Goal: Information Seeking & Learning: Learn about a topic

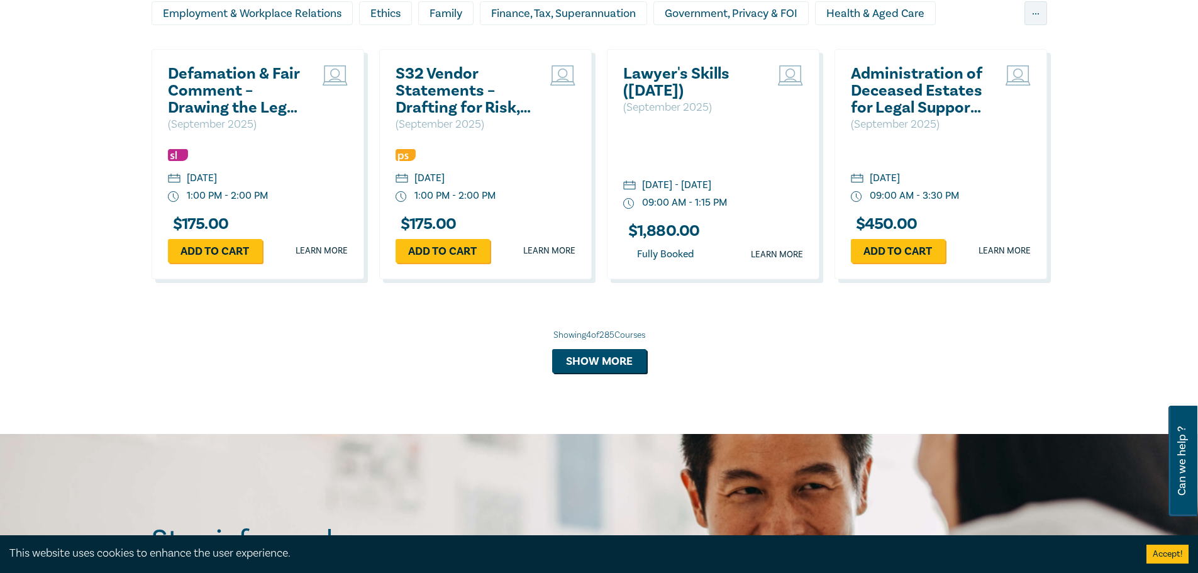
scroll to position [1006, 0]
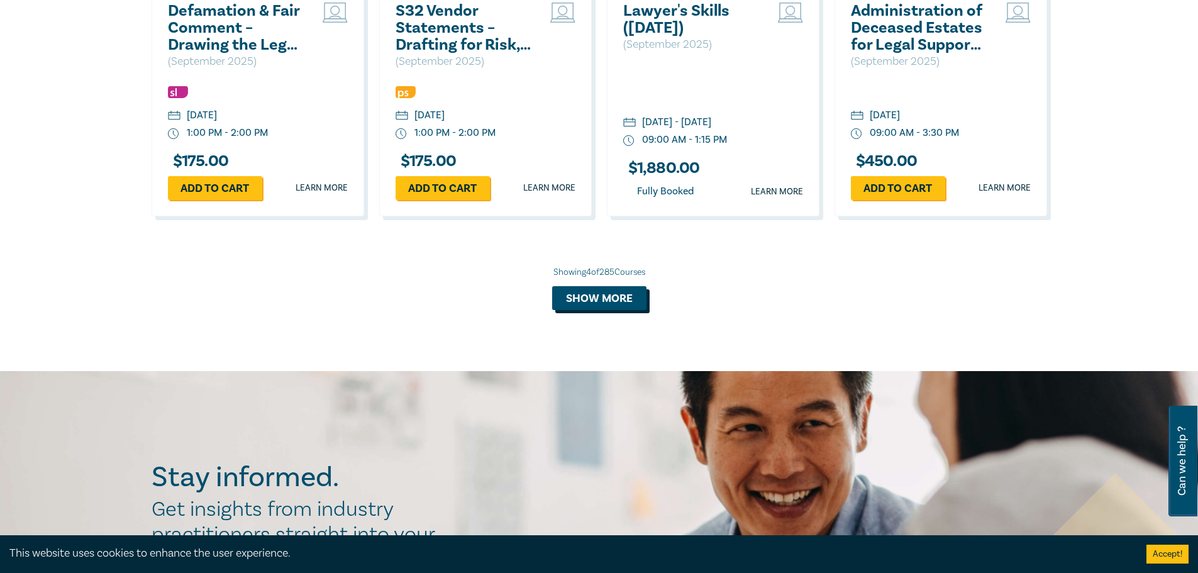
click at [577, 297] on button "Show more" at bounding box center [599, 298] width 94 height 24
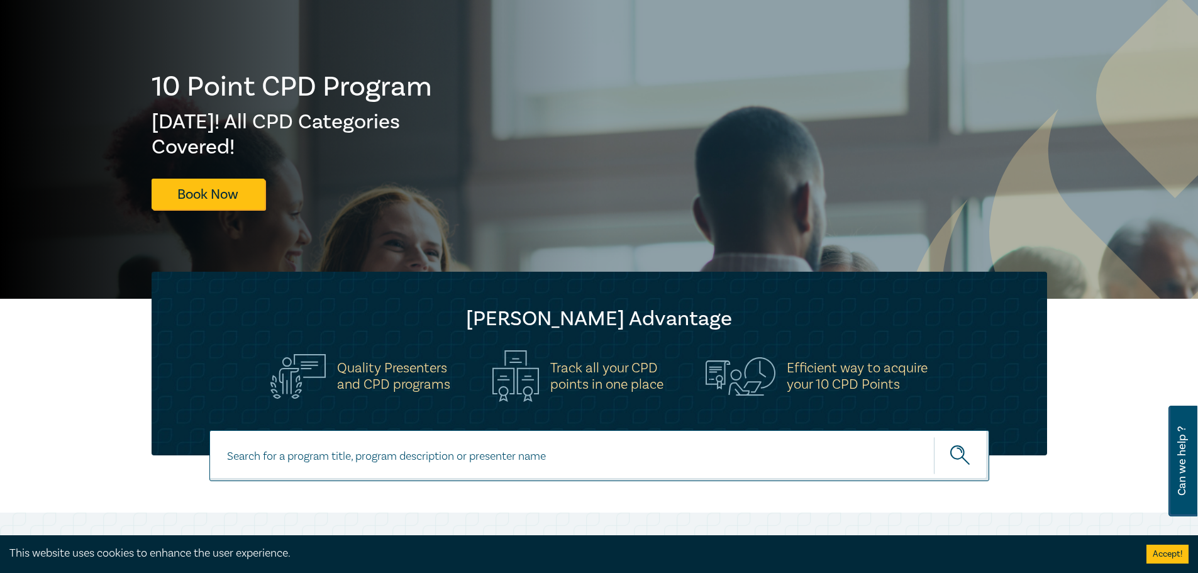
scroll to position [126, 0]
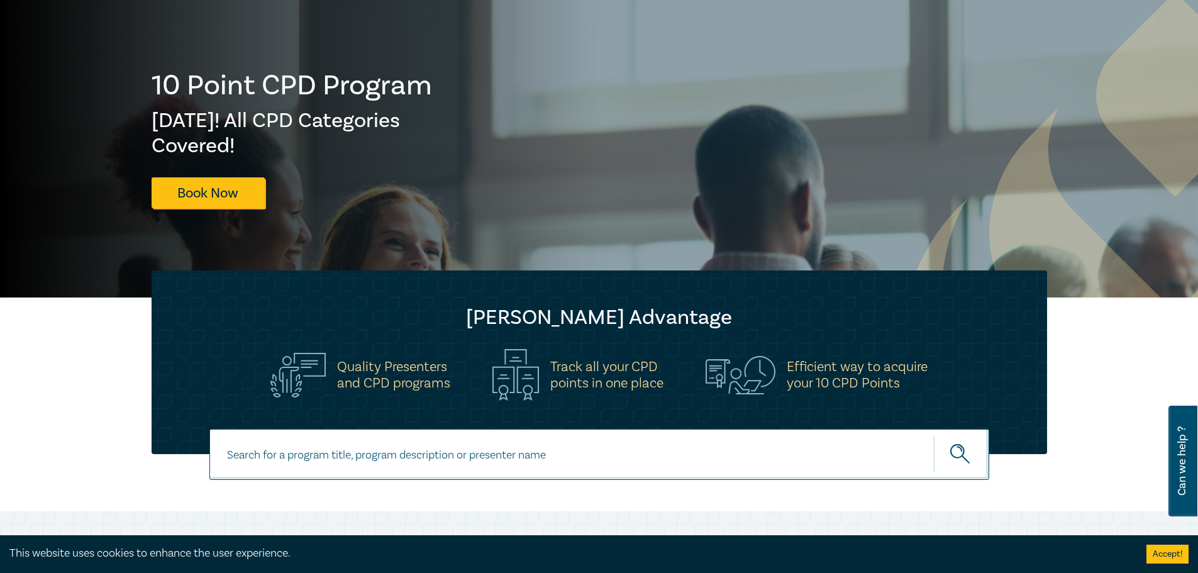
click at [331, 444] on input at bounding box center [599, 454] width 780 height 51
type input "ai"
click at [934, 435] on button "submit" at bounding box center [961, 454] width 55 height 38
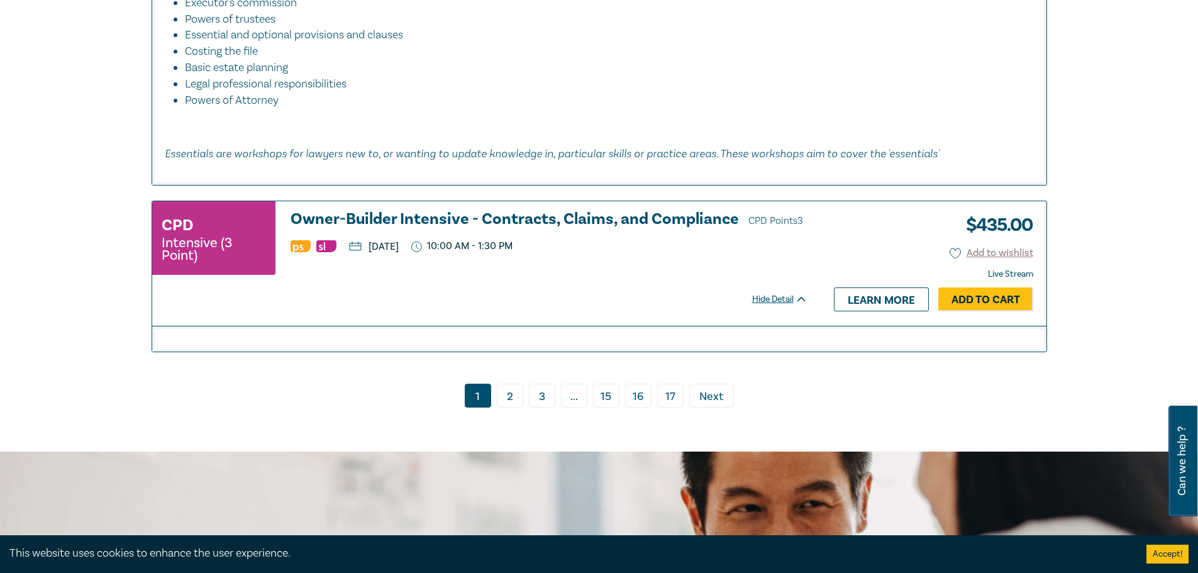
scroll to position [6790, 0]
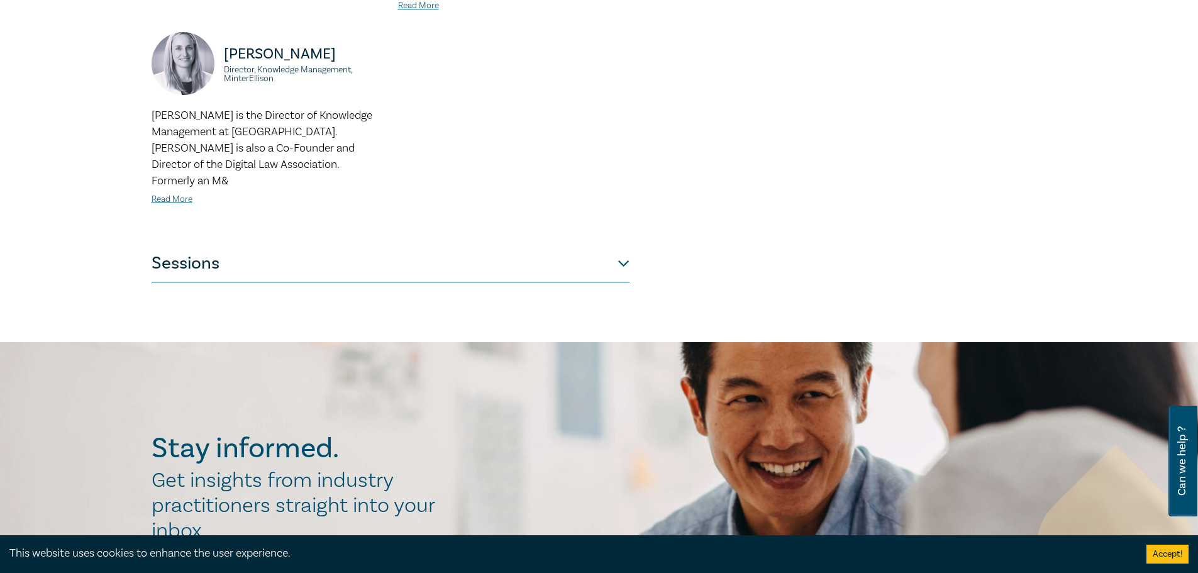
scroll to position [629, 0]
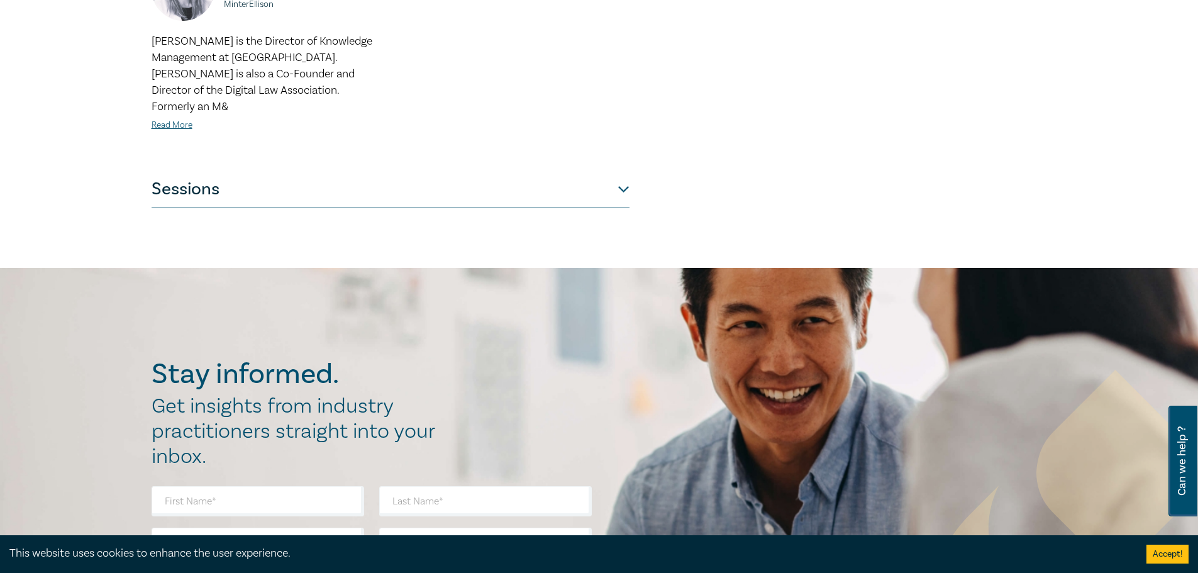
click at [620, 170] on button "Sessions" at bounding box center [391, 189] width 478 height 38
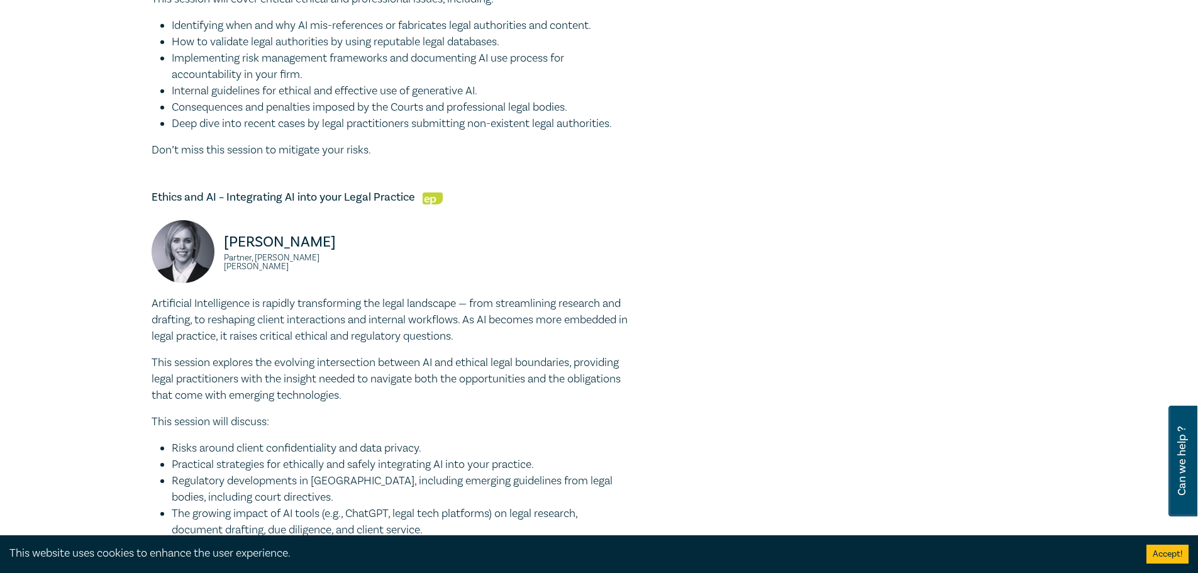
scroll to position [1132, 0]
